Goal: Task Accomplishment & Management: Manage account settings

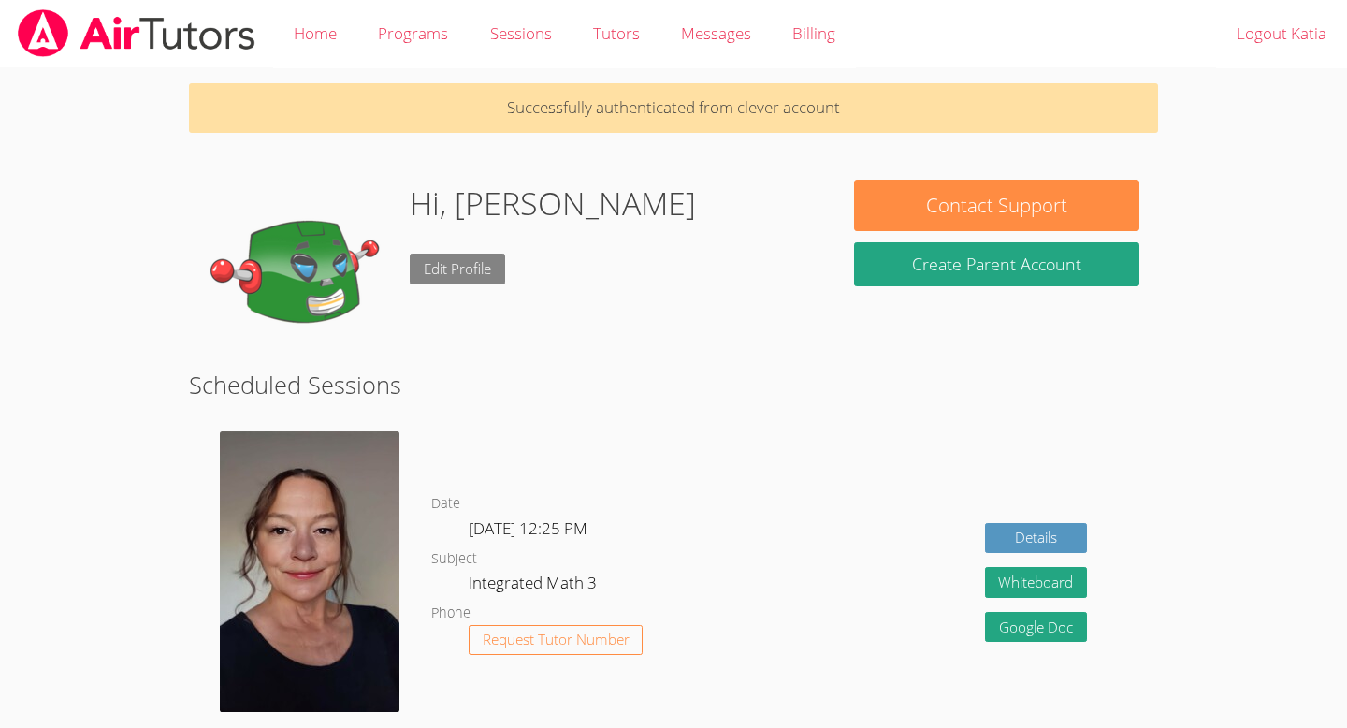
click at [456, 264] on link "Edit Profile" at bounding box center [457, 269] width 95 height 31
click at [443, 282] on link "Edit Profile" at bounding box center [457, 269] width 95 height 31
